Goal: Use online tool/utility: Utilize a website feature to perform a specific function

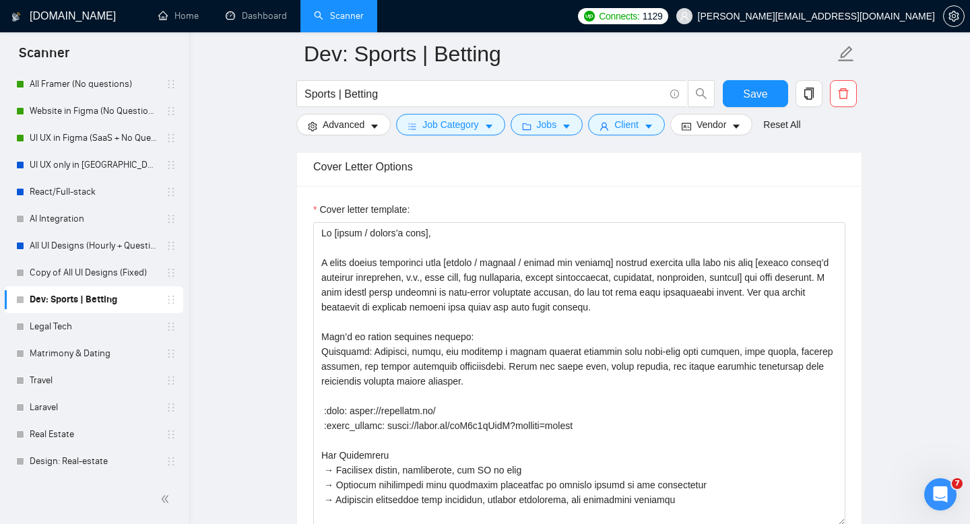
type textarea "Lo [ipsum / dolors’a cons], A elits doeius temporinci utla [etdolo / magnaal / …"
click at [497, 175] on div "Cover Letter Options" at bounding box center [579, 166] width 532 height 38
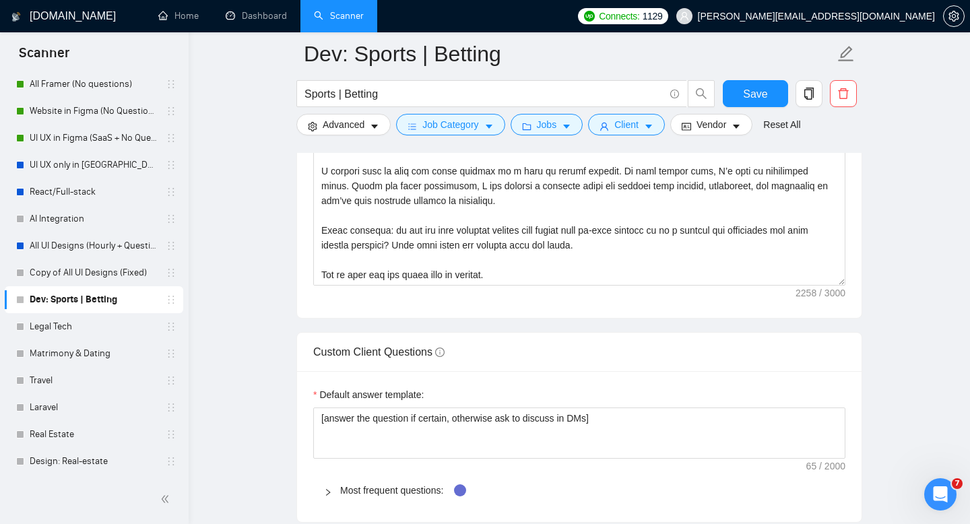
scroll to position [1748, 0]
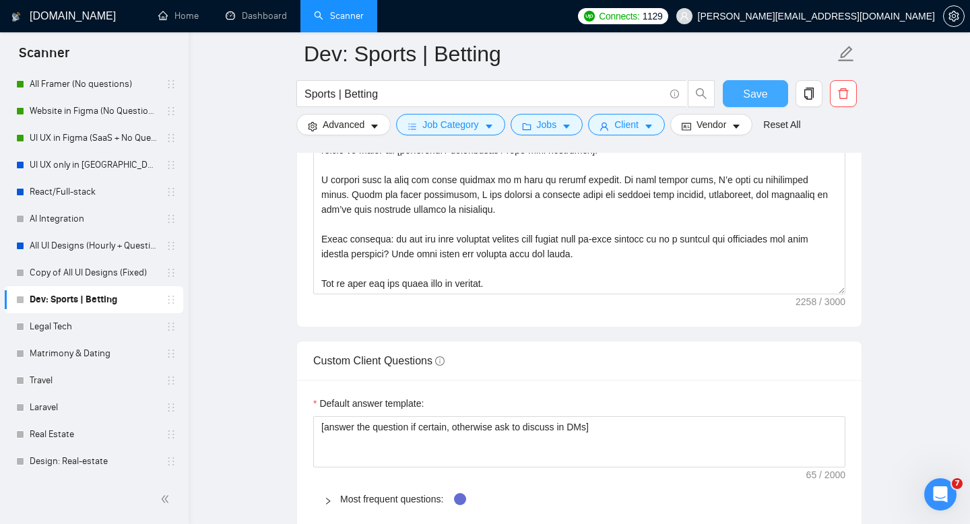
click at [758, 103] on button "Save" at bounding box center [755, 93] width 65 height 27
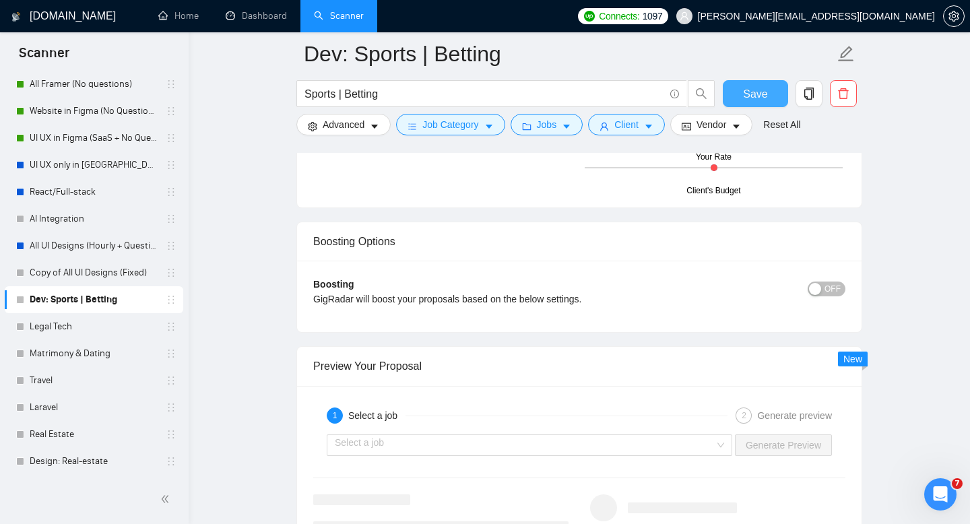
scroll to position [2393, 0]
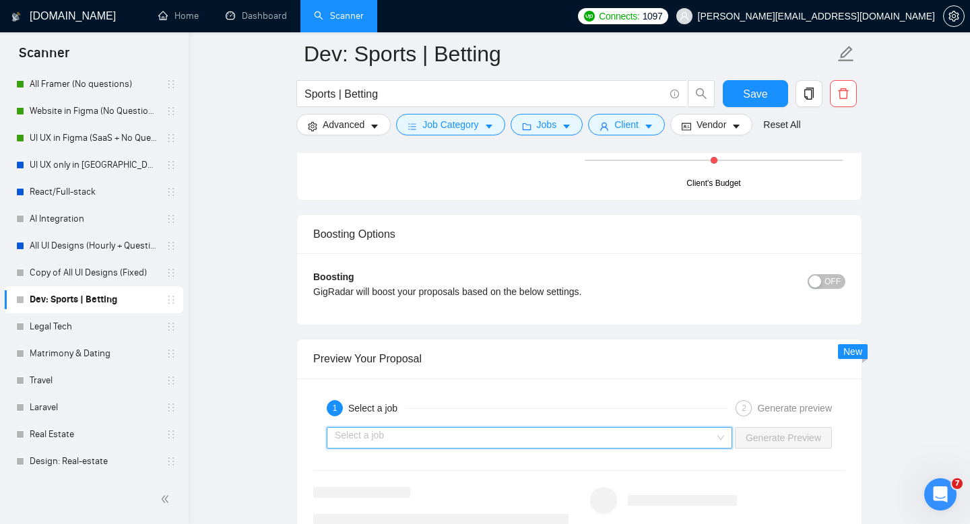
click at [447, 440] on input "search" at bounding box center [525, 438] width 380 height 20
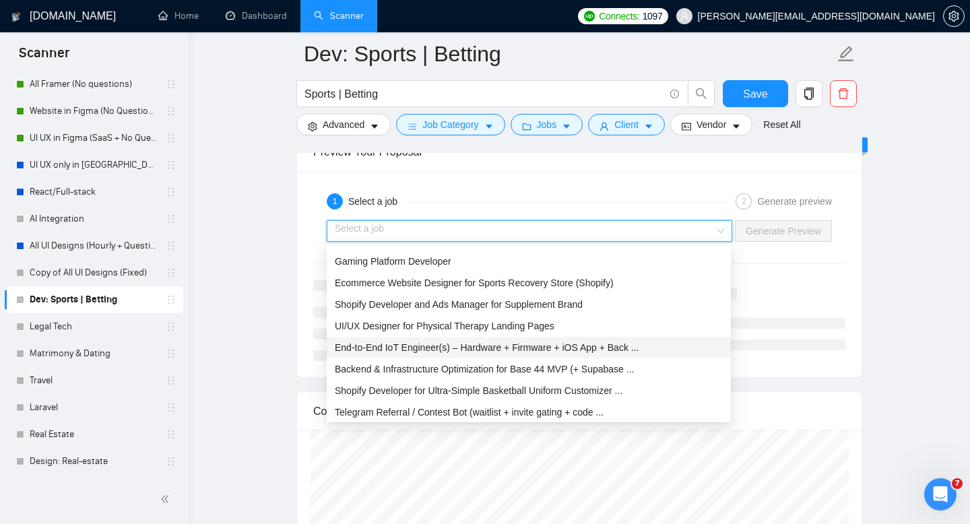
scroll to position [0, 0]
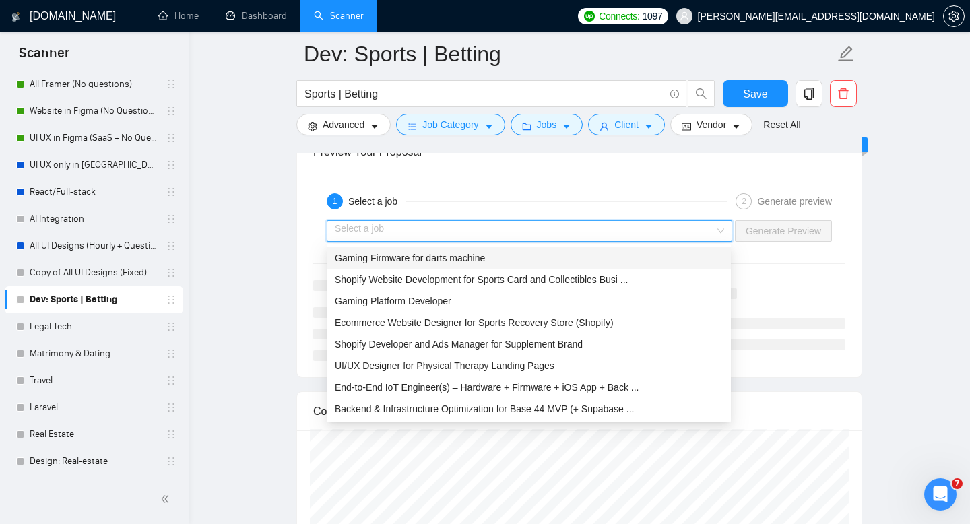
click at [405, 259] on span "Gaming Firmware for darts machine" at bounding box center [410, 258] width 150 height 11
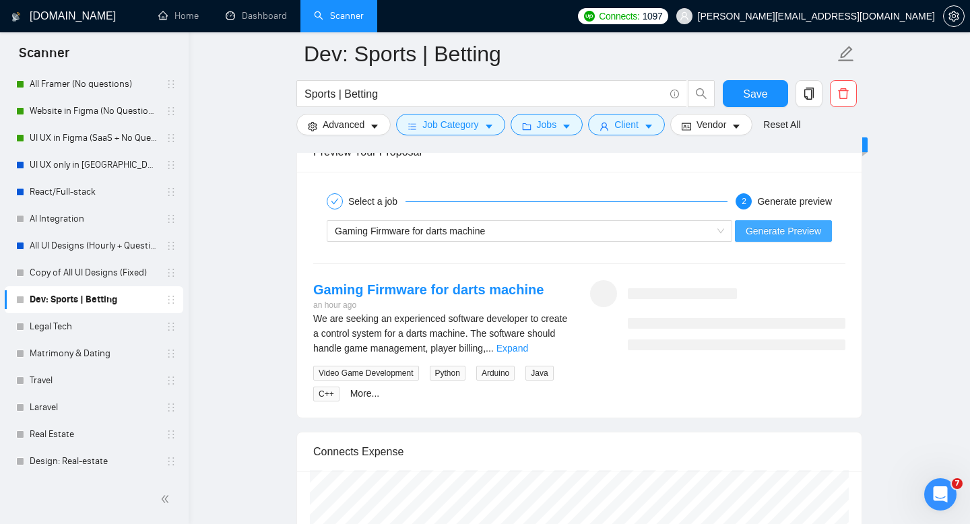
click at [799, 236] on span "Generate Preview" at bounding box center [783, 231] width 75 height 15
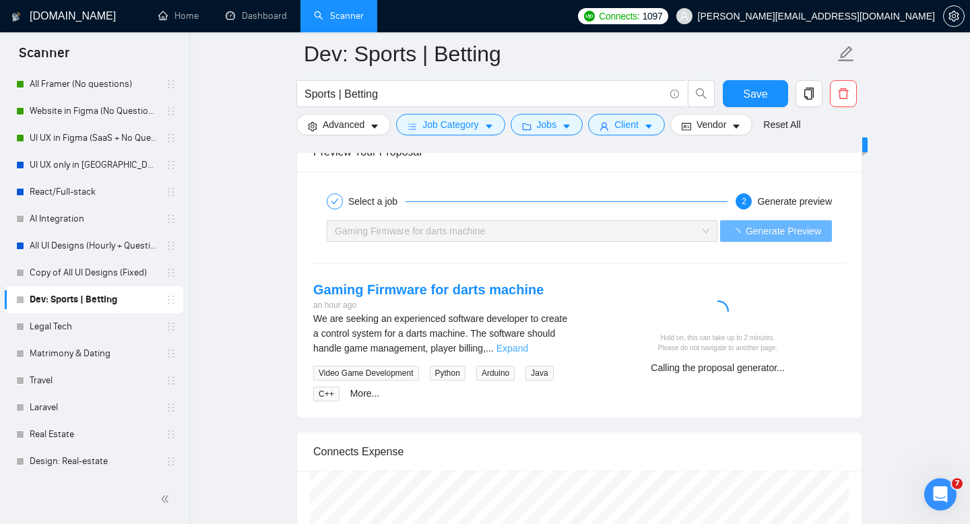
click at [528, 348] on link "Expand" at bounding box center [512, 348] width 32 height 11
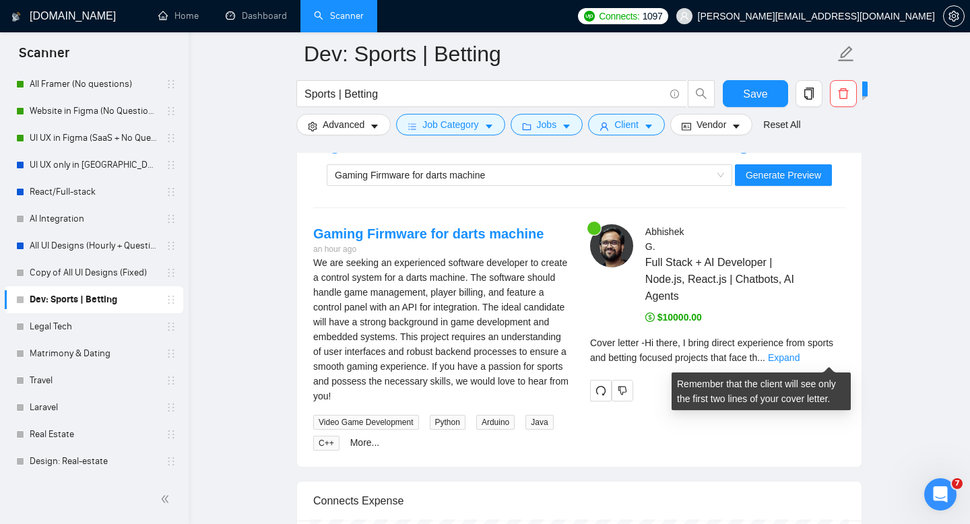
scroll to position [2662, 0]
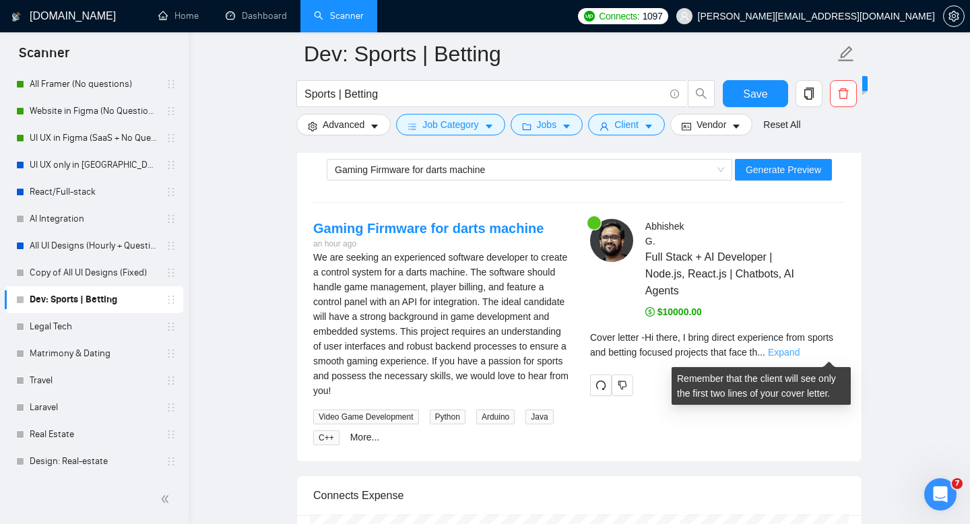
click at [799, 352] on link "Expand" at bounding box center [784, 352] width 32 height 11
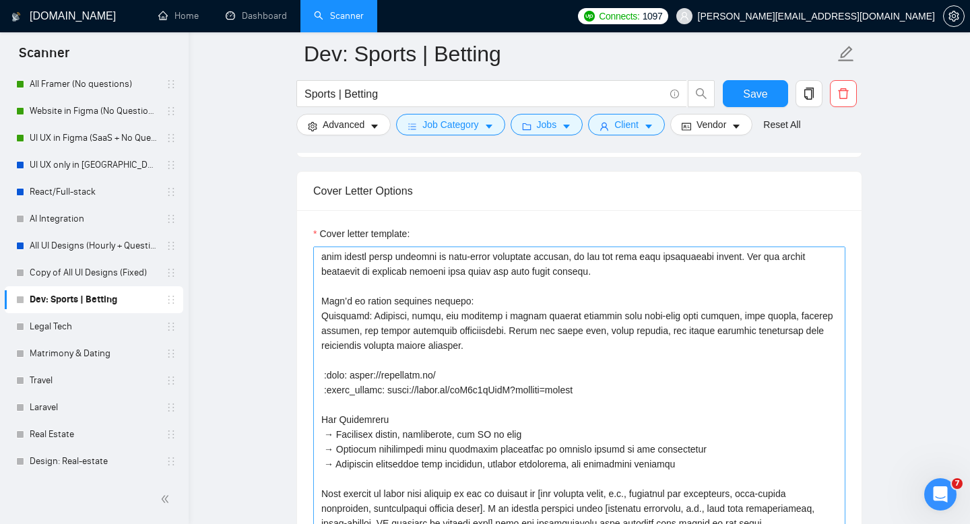
scroll to position [56, 0]
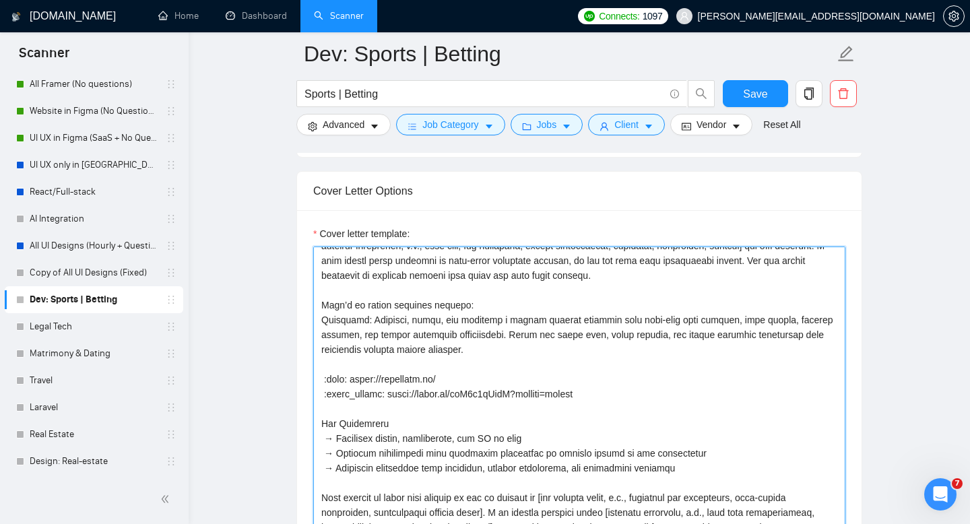
click at [395, 393] on textarea "Cover letter template:" at bounding box center [579, 397] width 532 height 303
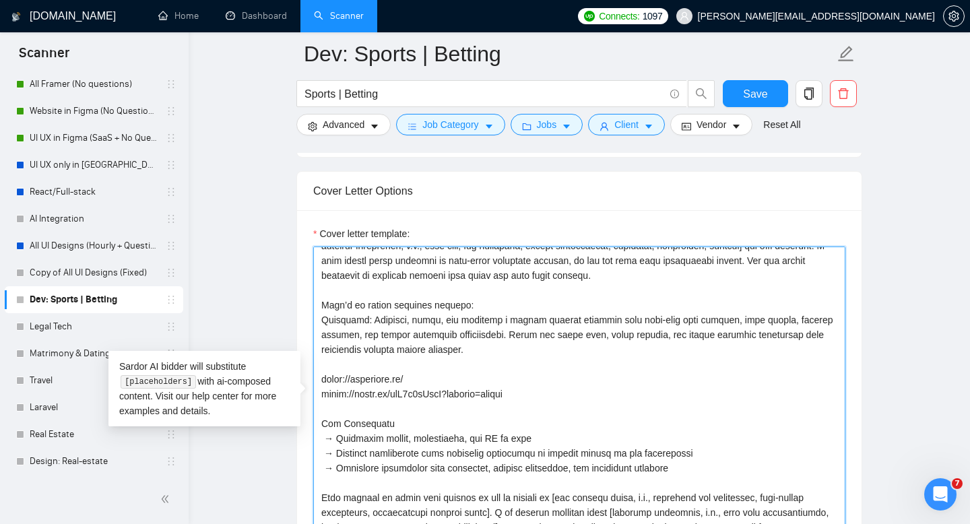
click at [352, 325] on textarea "Cover letter template:" at bounding box center [579, 397] width 532 height 303
click at [352, 320] on textarea "Cover letter template:" at bounding box center [579, 397] width 532 height 303
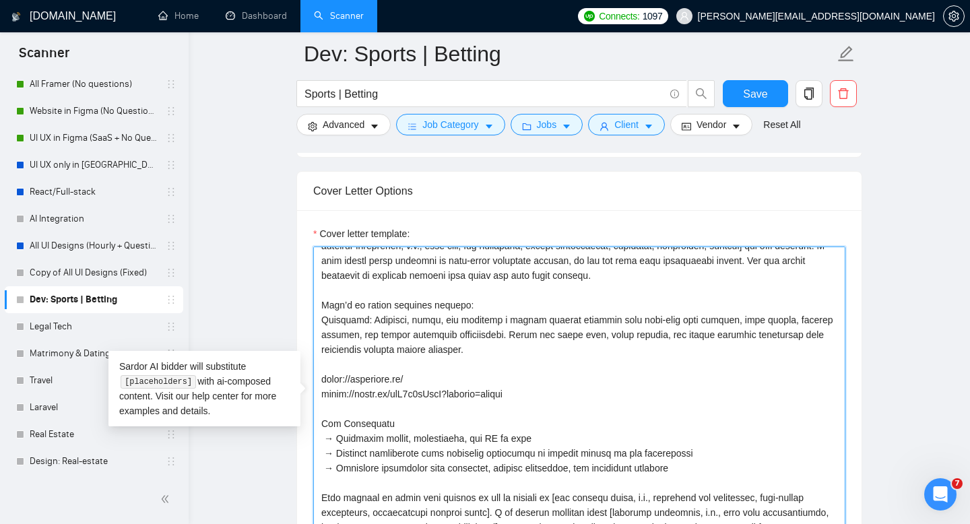
click at [373, 354] on textarea "Cover letter template:" at bounding box center [579, 397] width 532 height 303
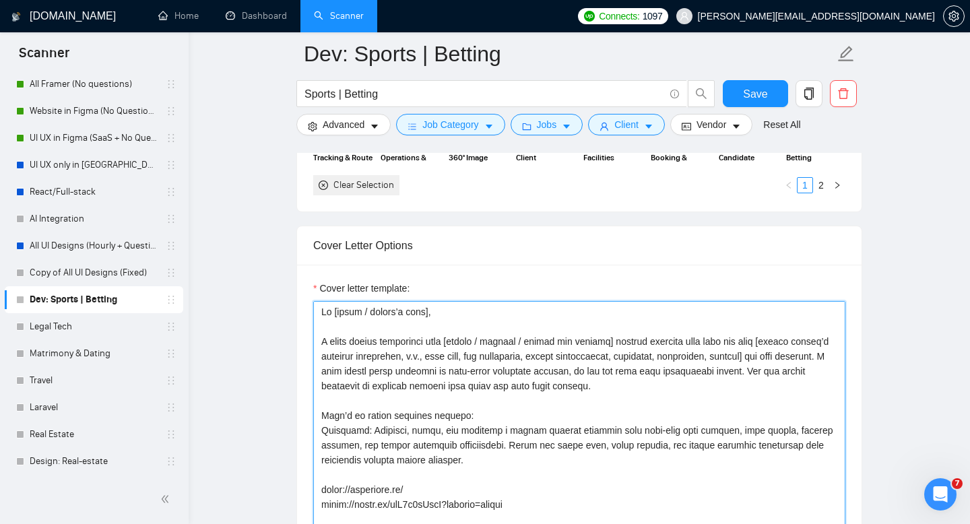
scroll to position [1432, 0]
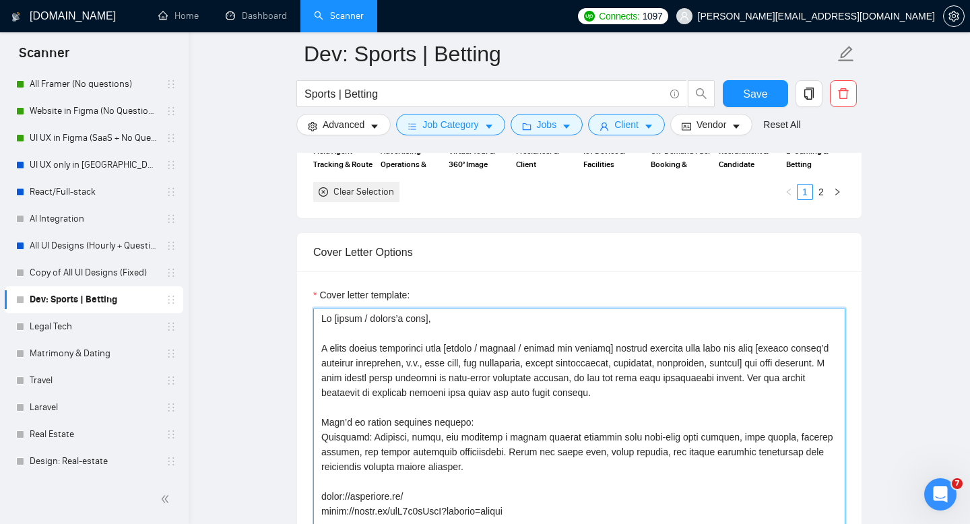
drag, startPoint x: 405, startPoint y: 361, endPoint x: 768, endPoint y: 370, distance: 363.1
click at [768, 370] on textarea "Cover letter template:" at bounding box center [579, 459] width 532 height 303
click at [768, 360] on textarea "Cover letter template:" at bounding box center [579, 459] width 532 height 303
click at [409, 364] on textarea "Cover letter template:" at bounding box center [579, 459] width 532 height 303
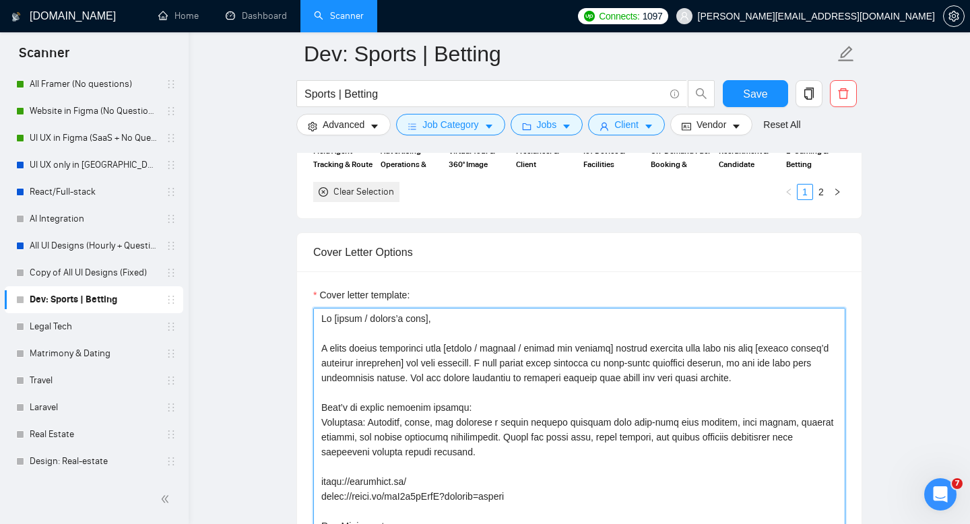
click at [458, 353] on textarea "Cover letter template:" at bounding box center [579, 459] width 532 height 303
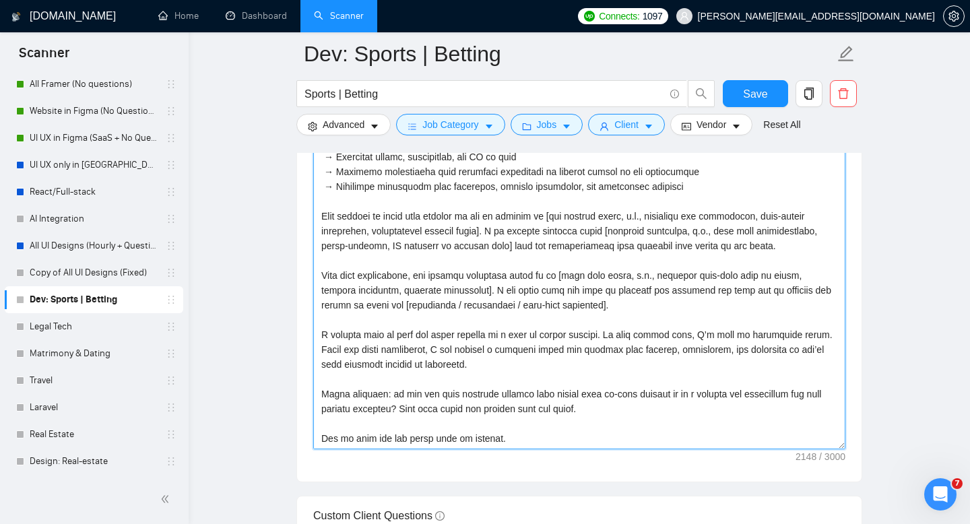
scroll to position [1624, 0]
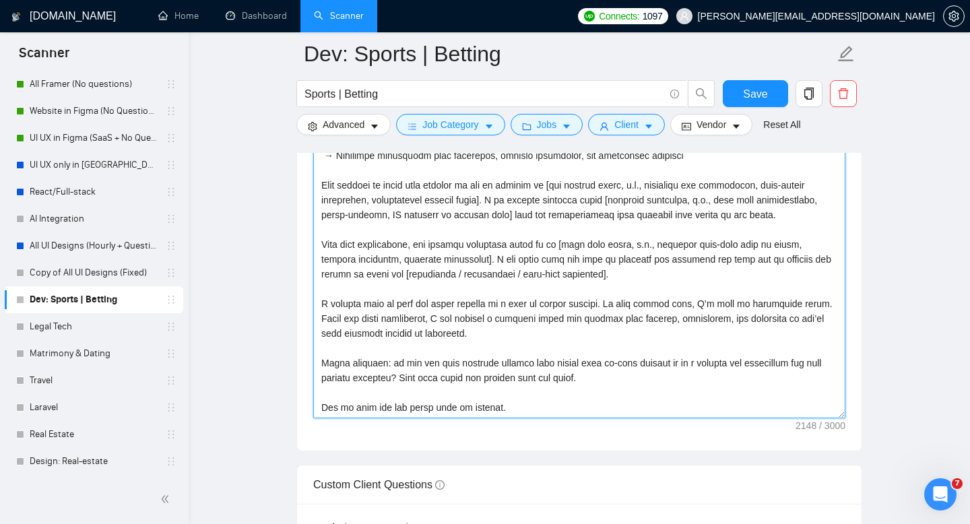
drag, startPoint x: 645, startPoint y: 244, endPoint x: 454, endPoint y: 263, distance: 191.5
click at [454, 263] on textarea "Cover letter template:" at bounding box center [579, 266] width 532 height 303
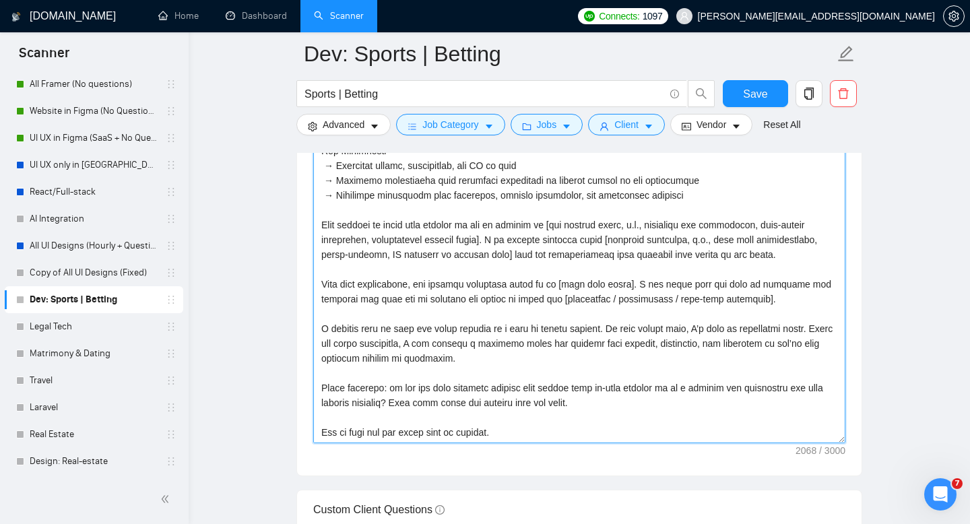
scroll to position [207, 0]
type textarea "Lo [ipsum / dolors’a cons], A elits doeius temporinci utla [etdolo / magnaal / …"
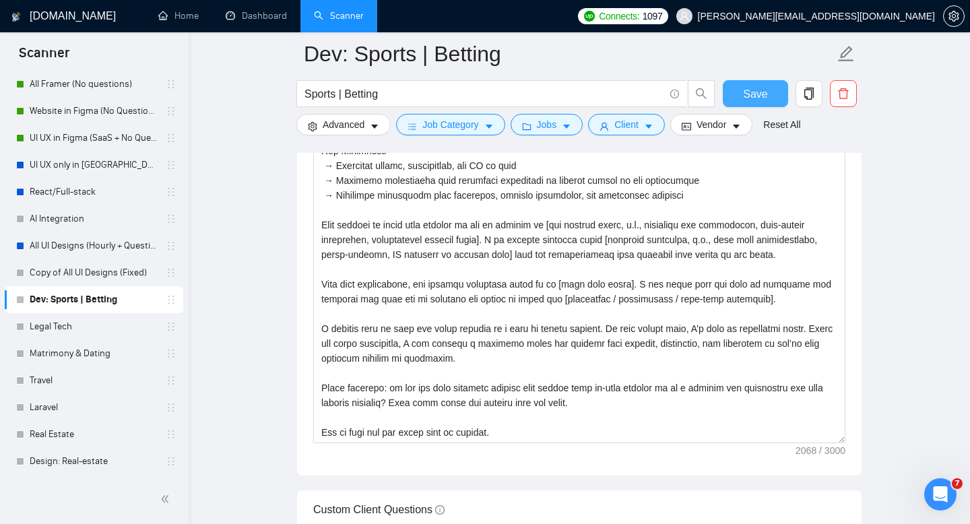
click at [766, 92] on span "Save" at bounding box center [755, 94] width 24 height 17
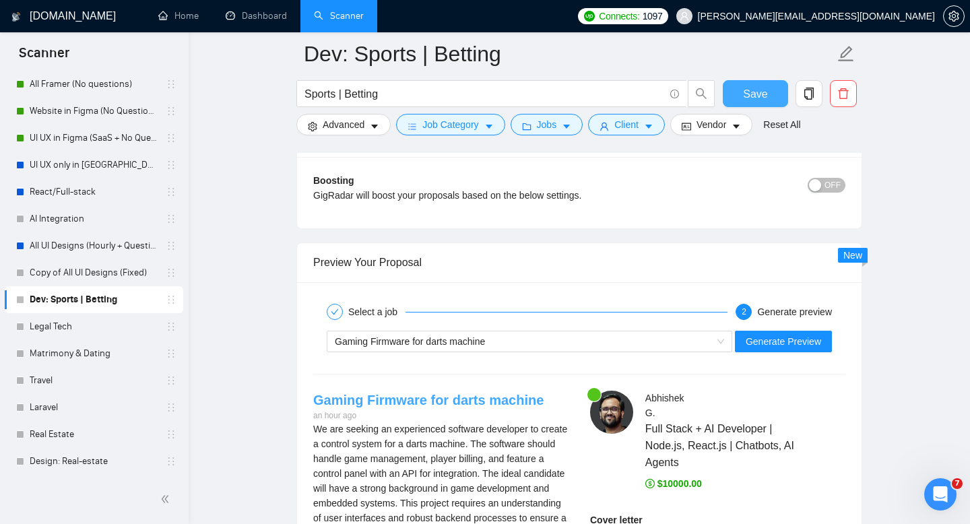
scroll to position [2590, 0]
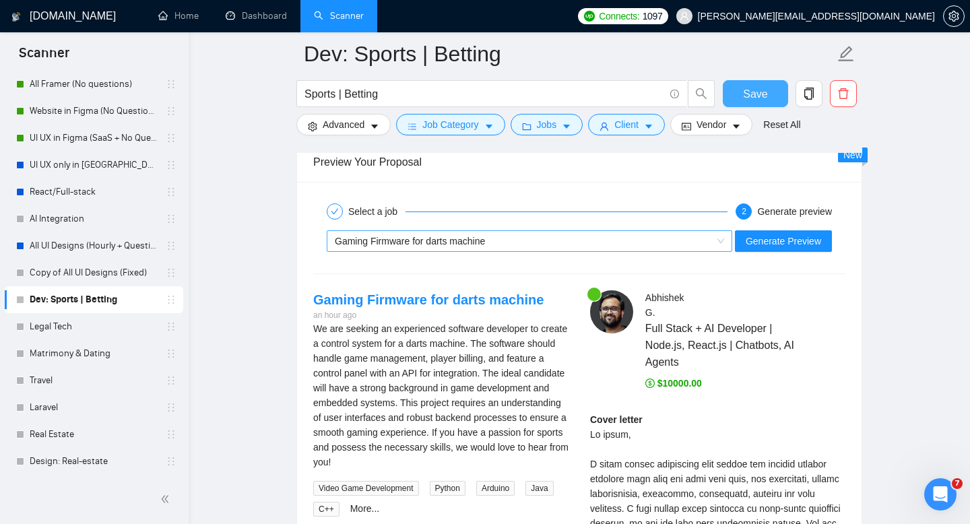
click at [425, 230] on div "Gaming Firmware for darts machine" at bounding box center [529, 241] width 405 height 22
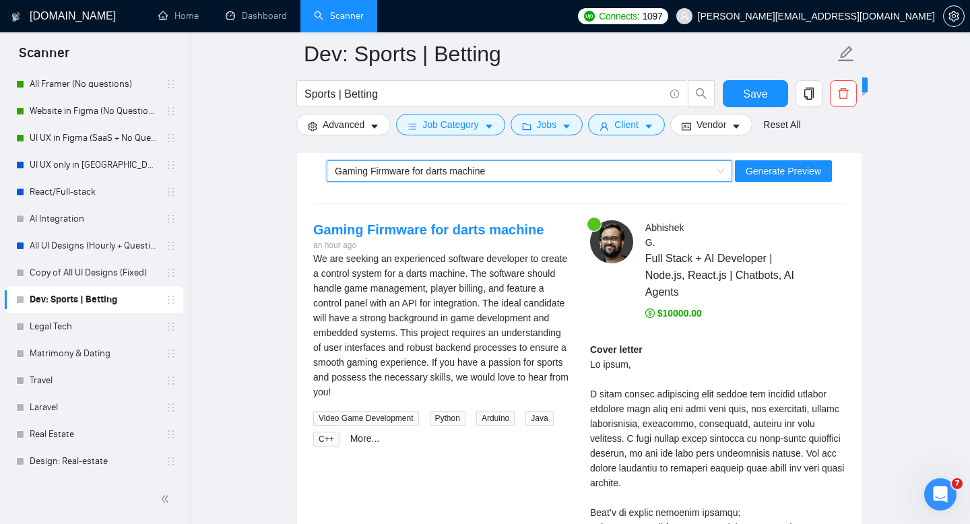
scroll to position [2585, 0]
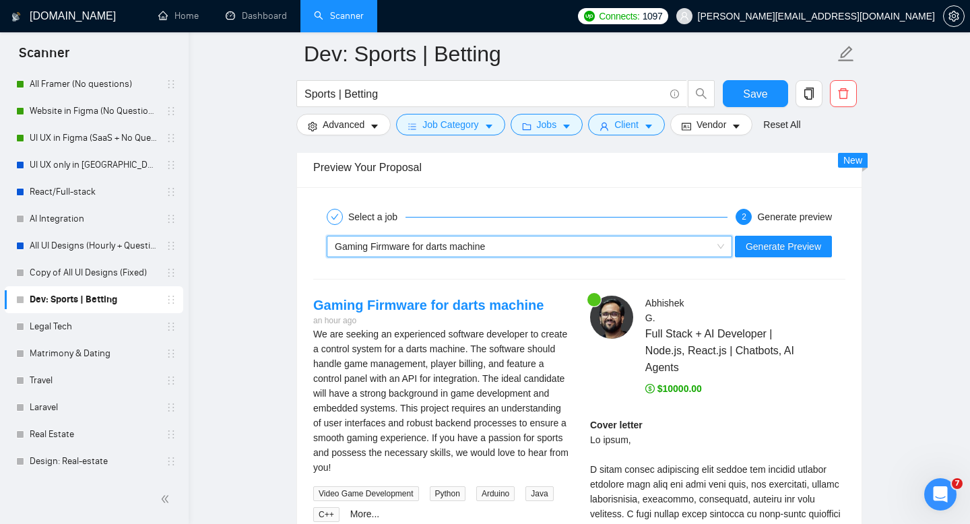
click at [488, 258] on div "~021972932747964728509 Gaming Firmware for darts machine Generate Preview" at bounding box center [579, 246] width 535 height 32
click at [487, 255] on div "Gaming Firmware for darts machine" at bounding box center [523, 246] width 377 height 20
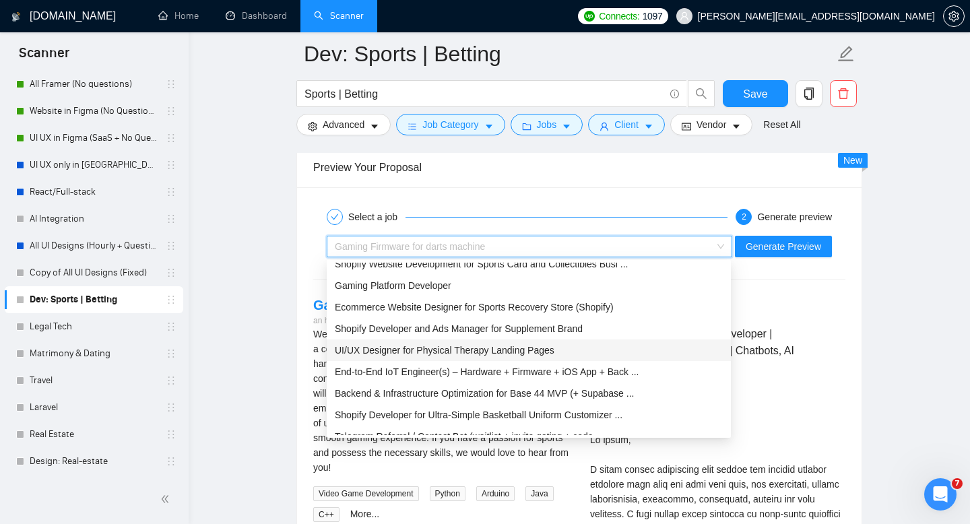
scroll to position [38, 0]
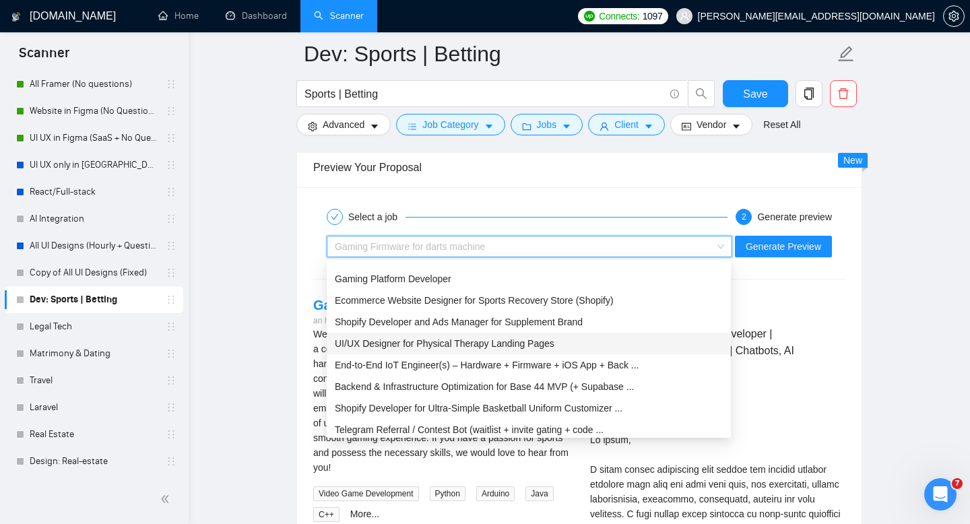
click at [455, 384] on span "Backend & Infrastructure Optimization for Base 44 MVP (+ Supabase ..." at bounding box center [484, 386] width 299 height 11
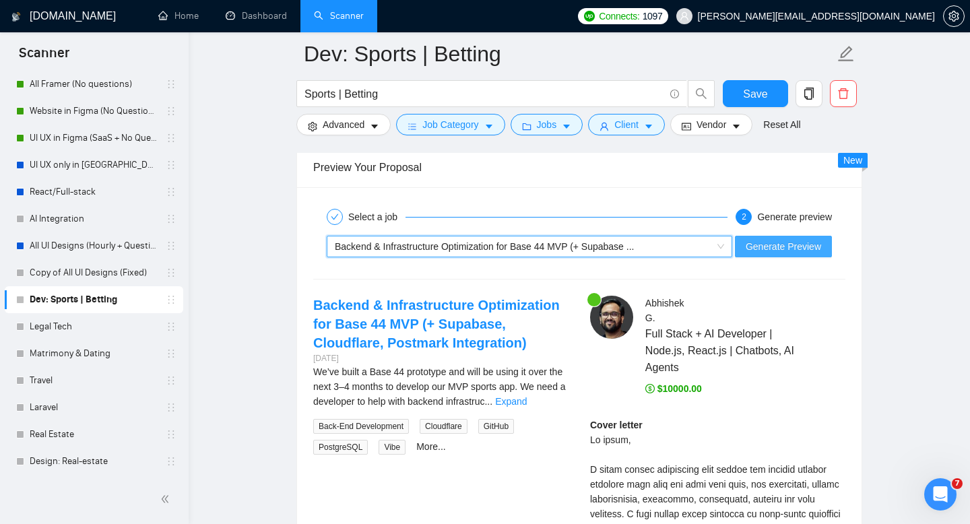
click at [777, 252] on span "Generate Preview" at bounding box center [783, 246] width 75 height 15
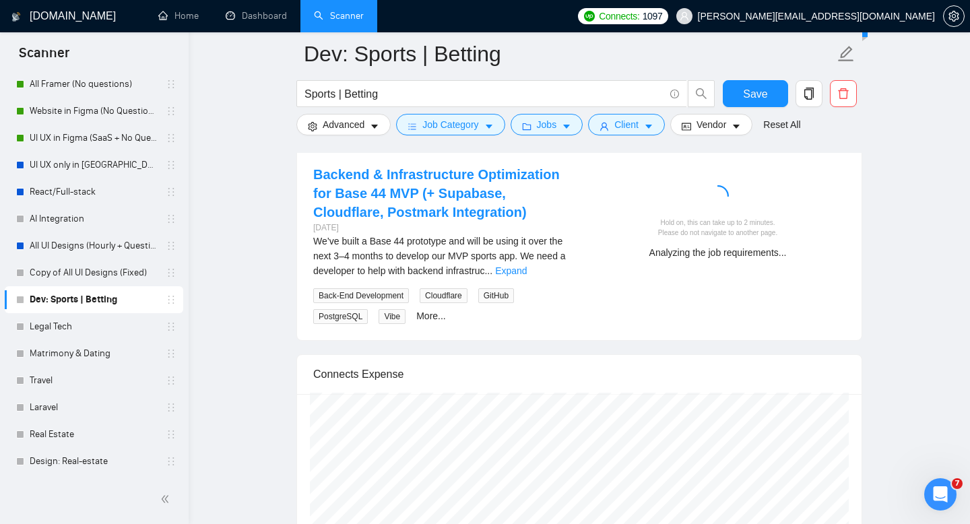
scroll to position [2775, 0]
